Goal: Information Seeking & Learning: Check status

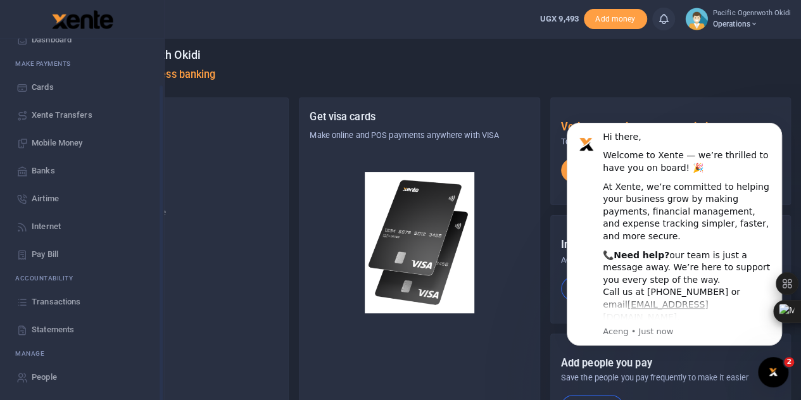
scroll to position [51, 0]
click at [54, 299] on span "Transactions" at bounding box center [56, 301] width 49 height 13
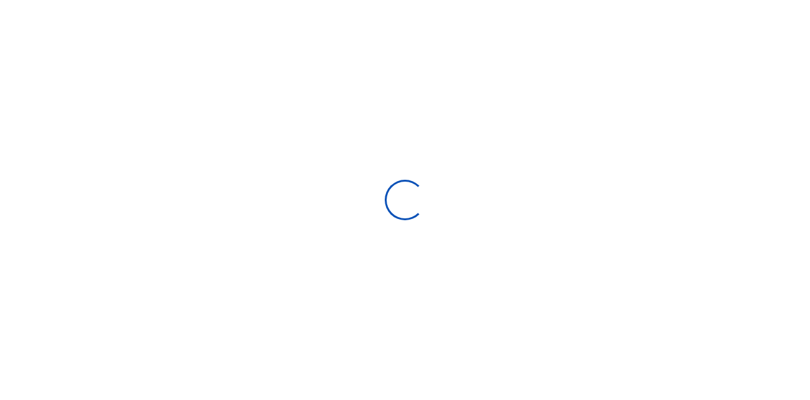
select select
type input "[DATE] - [DATE]"
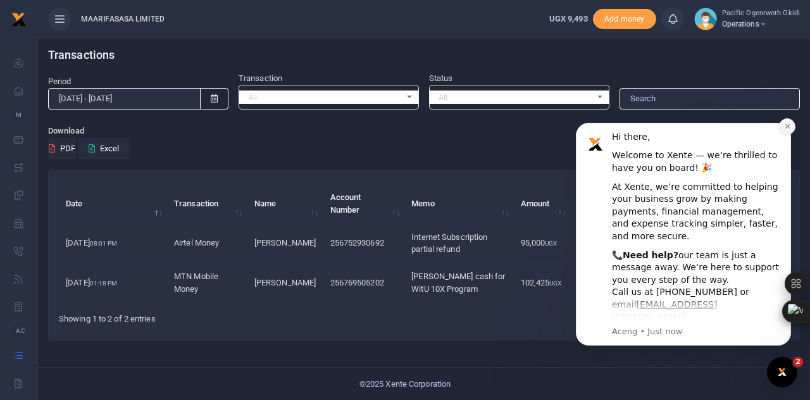
click at [786, 131] on button "Dismiss notification" at bounding box center [787, 126] width 16 height 16
